Goal: Task Accomplishment & Management: Complete application form

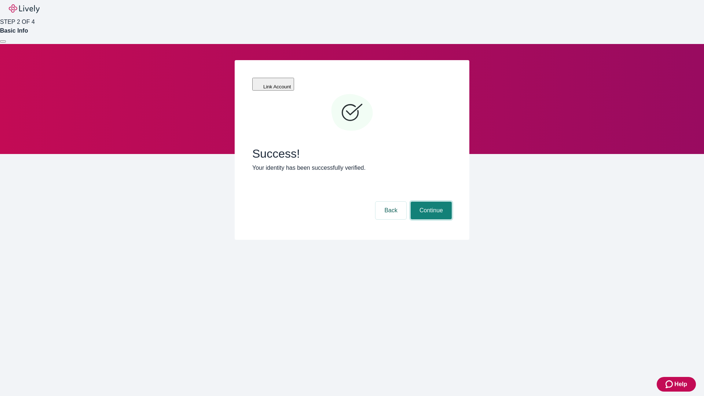
click at [430, 202] on button "Continue" at bounding box center [431, 211] width 41 height 18
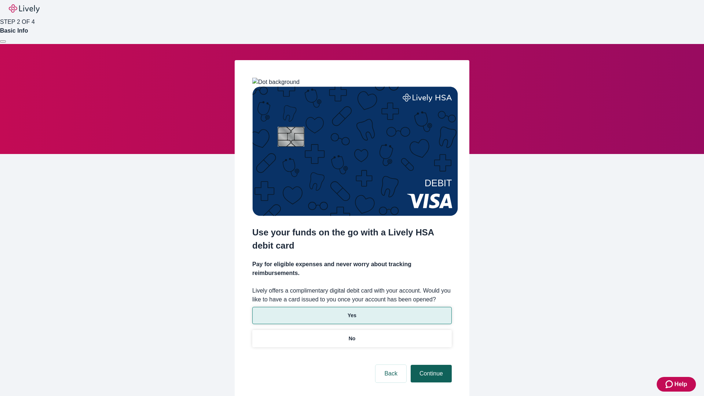
click at [352, 312] on p "Yes" at bounding box center [352, 316] width 9 height 8
click at [430, 365] on button "Continue" at bounding box center [431, 374] width 41 height 18
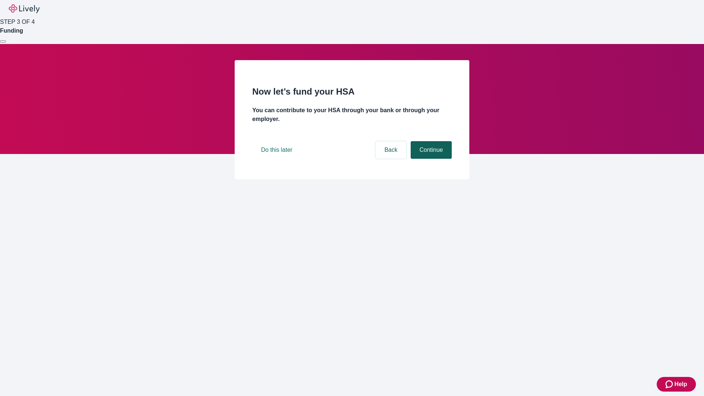
click at [430, 159] on button "Continue" at bounding box center [431, 150] width 41 height 18
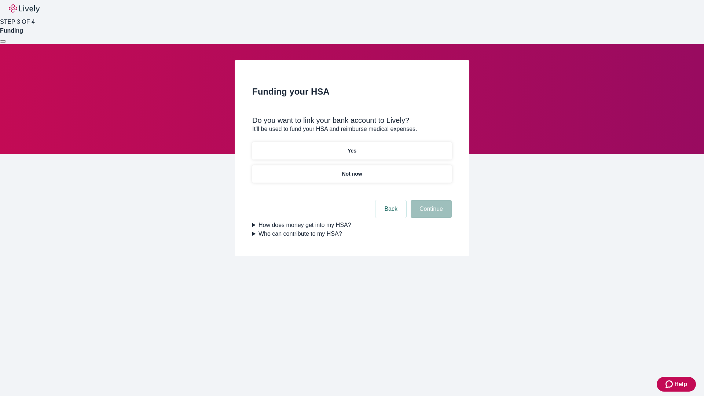
click at [352, 170] on p "Not now" at bounding box center [352, 174] width 20 height 8
click at [430, 213] on button "Continue" at bounding box center [431, 209] width 41 height 18
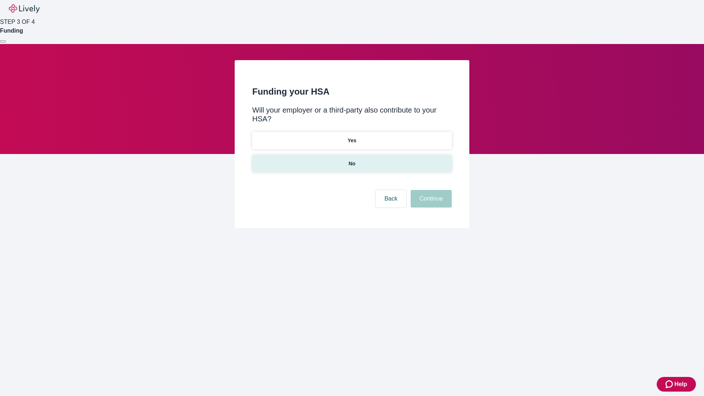
click at [352, 160] on p "No" at bounding box center [352, 164] width 7 height 8
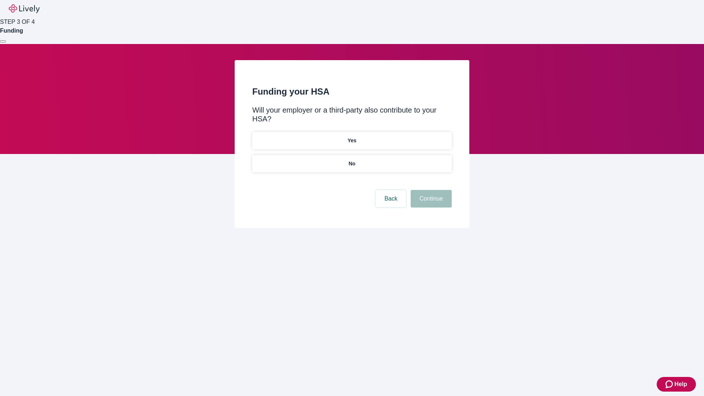
click at [430, 190] on button "Continue" at bounding box center [431, 199] width 41 height 18
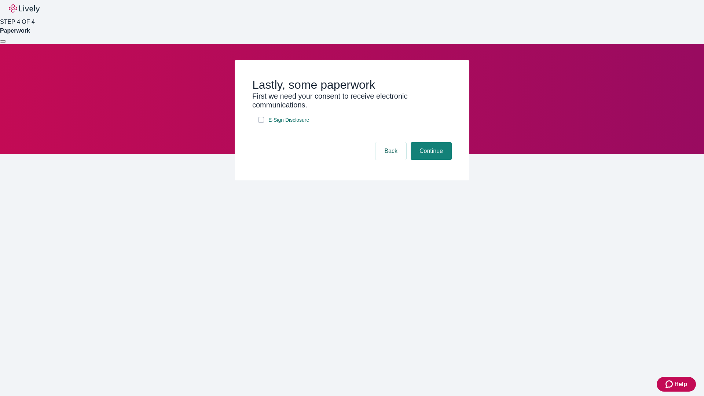
click at [261, 123] on input "E-Sign Disclosure" at bounding box center [261, 120] width 6 height 6
checkbox input "true"
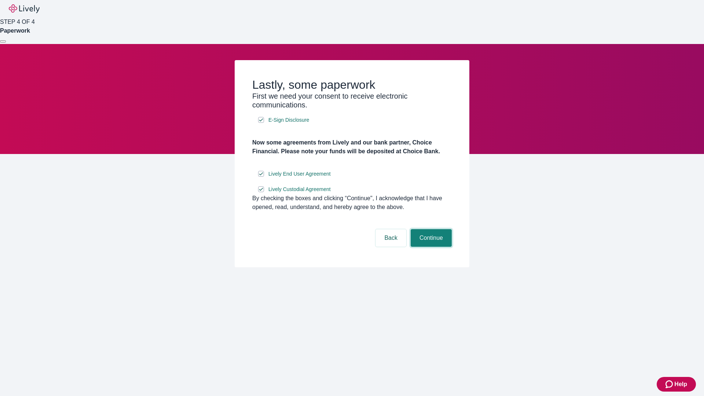
click at [430, 247] on button "Continue" at bounding box center [431, 238] width 41 height 18
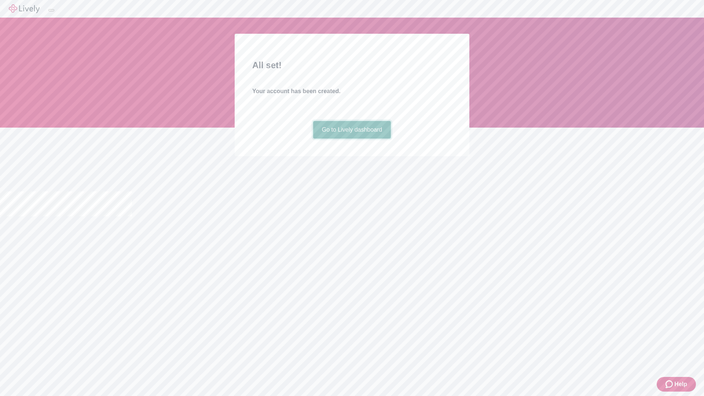
click at [352, 139] on link "Go to Lively dashboard" at bounding box center [352, 130] width 78 height 18
